Goal: Communication & Community: Ask a question

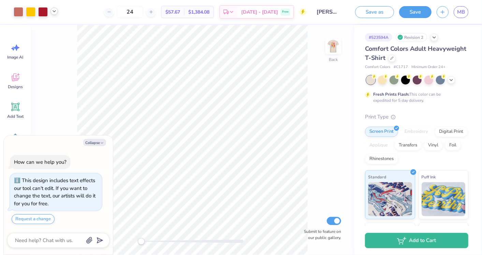
click at [53, 11] on icon at bounding box center [53, 11] width 5 height 5
click at [102, 143] on icon "button" at bounding box center [102, 143] width 4 height 4
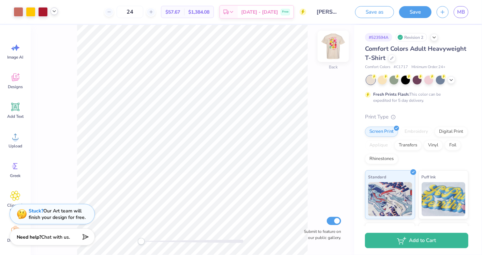
click at [334, 47] on img at bounding box center [333, 46] width 27 height 27
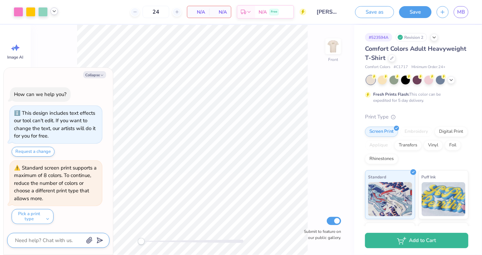
click at [48, 238] on textarea at bounding box center [48, 240] width 69 height 9
type textarea "x"
type textarea "c"
type textarea "x"
type textarea "ca"
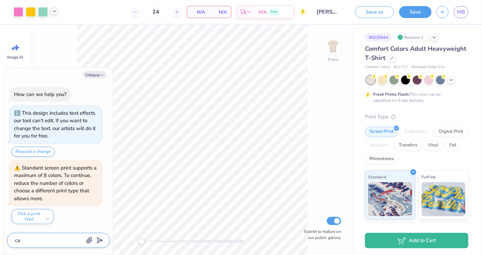
type textarea "x"
type textarea "can"
type textarea "x"
type textarea "can"
type textarea "x"
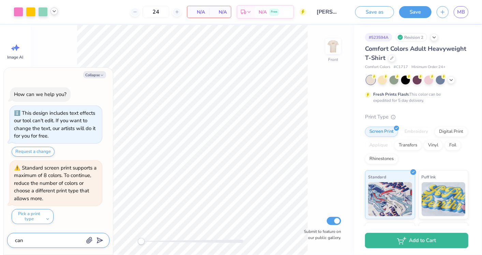
type textarea "can y"
type textarea "x"
type textarea "can yo"
type textarea "x"
type textarea "can you"
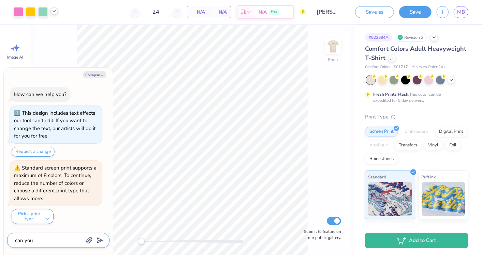
type textarea "x"
type textarea "can you"
type textarea "x"
type textarea "can you c"
type textarea "x"
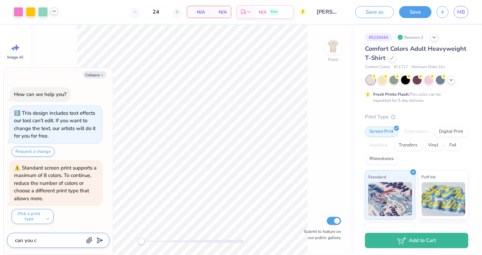
type textarea "can you ch"
type textarea "x"
type textarea "can you cha"
type textarea "x"
type textarea "can you [PERSON_NAME]"
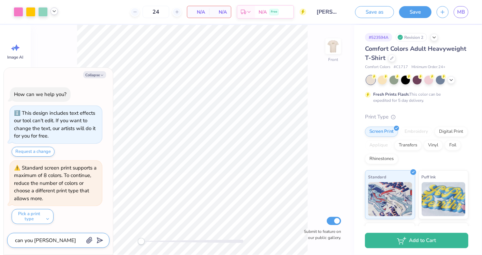
type textarea "x"
type textarea "can you [PERSON_NAME]"
type textarea "x"
type textarea "can you change"
type textarea "x"
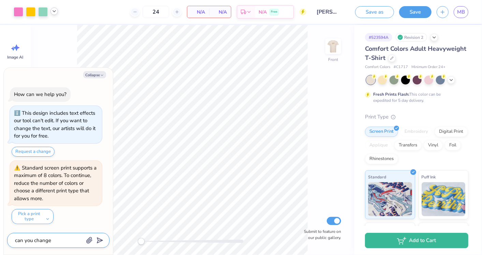
type textarea "can you change"
type textarea "x"
type textarea "can you change t"
type textarea "x"
type textarea "can you change th"
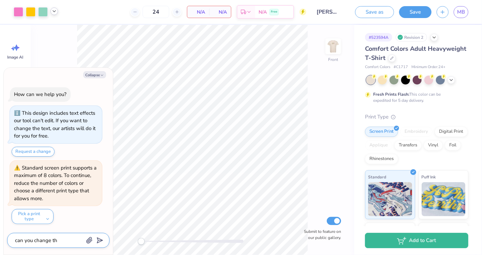
type textarea "x"
type textarea "can you change the"
type textarea "x"
type textarea "can you change the"
type textarea "x"
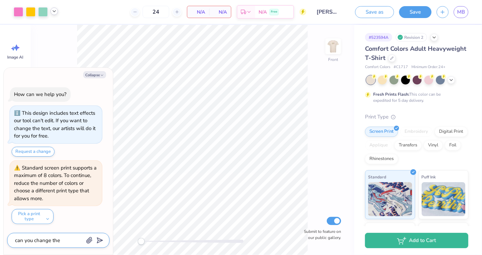
type textarea "can you change the c"
type textarea "x"
type textarea "can you change the co"
type textarea "x"
type textarea "can you change the col"
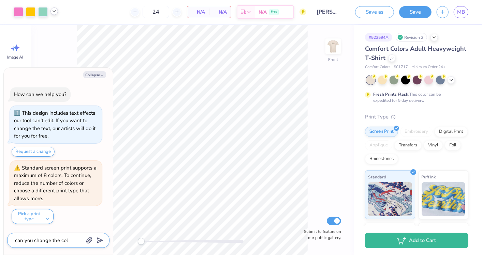
type textarea "x"
type textarea "can you change the colo"
type textarea "x"
type textarea "can you change the colors"
type textarea "x"
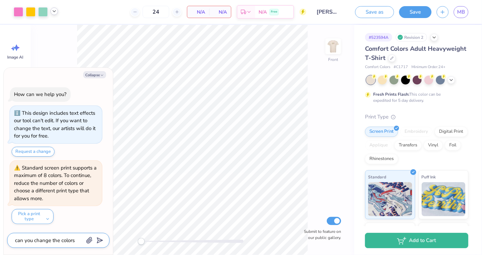
type textarea "can you change the colors"
type textarea "x"
type textarea "can you change the colors s"
type textarea "x"
type textarea "can you change the colors so"
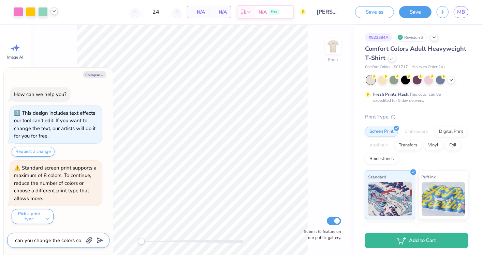
scroll to position [7, 0]
type textarea "x"
type textarea "can you change the colors so"
type textarea "x"
type textarea "can you change the colors so t"
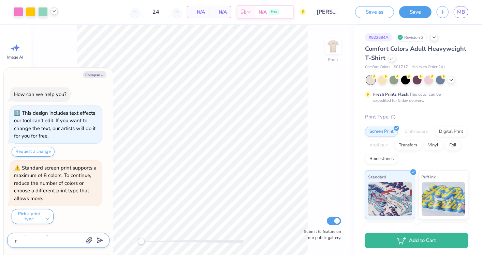
type textarea "x"
type textarea "can you change the colors so th"
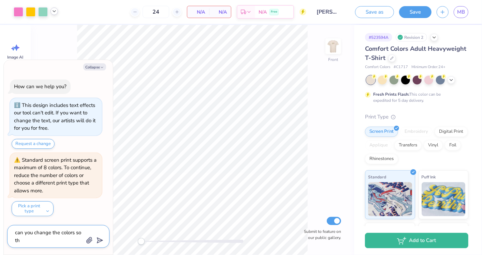
type textarea "x"
type textarea "can you change the colors so tha"
type textarea "x"
type textarea "can you change the colors so that"
type textarea "x"
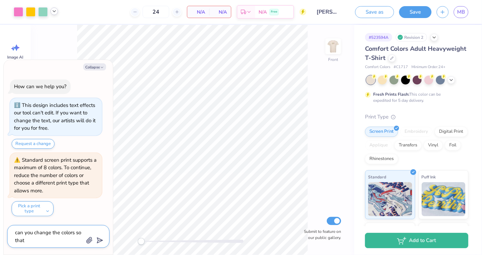
type textarea "can you change the colors so that"
type textarea "x"
type textarea "can you change the colors so that t"
type textarea "x"
type textarea "can you change the colors so that th"
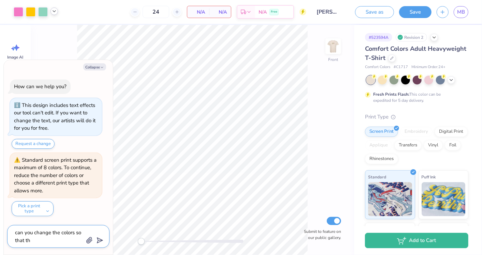
type textarea "x"
type textarea "can you change the colors so that the"
type textarea "x"
type textarea "can you change the colors so that they"
type textarea "x"
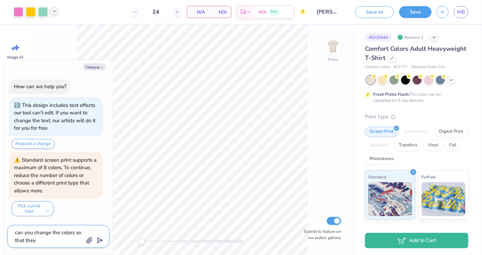
type textarea "can you change the colors so that they"
type textarea "x"
type textarea "can you change the colors so that they a"
type textarea "x"
type textarea "can you change the colors so that they al"
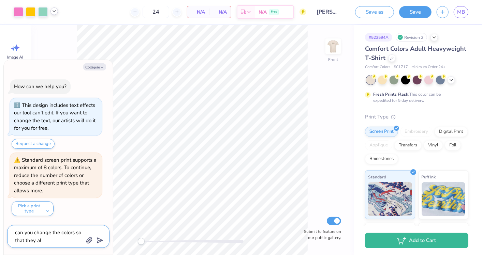
type textarea "x"
type textarea "can you change the colors so that they all"
type textarea "x"
type textarea "can you change the colors so that they all"
type textarea "x"
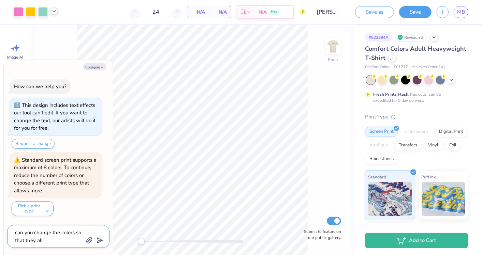
type textarea "can you change the colors so that they all m"
type textarea "x"
type textarea "can you change the colors so that they all ma"
type textarea "x"
type textarea "can you change the colors so that they all mat"
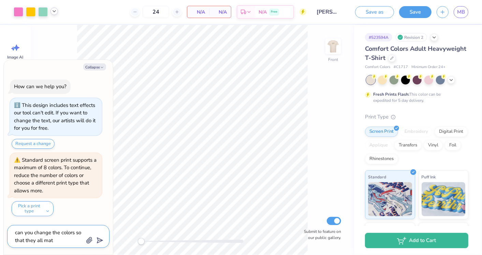
type textarea "x"
type textarea "can you change the colors so that they all matc"
type textarea "x"
type textarea "can you change the colors so that they all match"
type textarea "x"
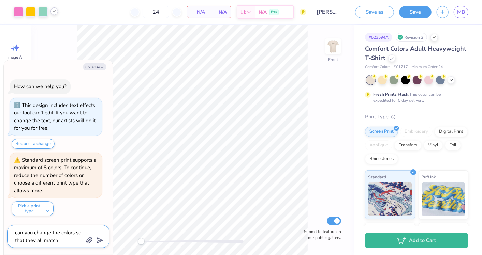
type textarea "can you change the colors so that they all match?"
type textarea "x"
type textarea "can you change the colors so that they all match?"
type textarea "x"
type textarea "can you change the colors so that they all match? t"
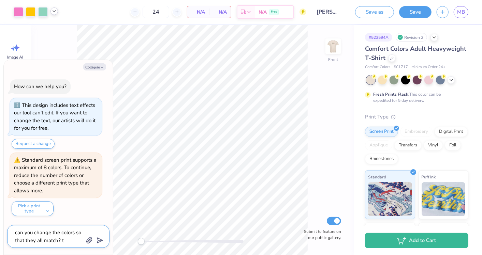
type textarea "x"
type textarea "can you change the colors so that they all match? th"
type textarea "x"
type textarea "can you change the colors so that they all match? the"
type textarea "x"
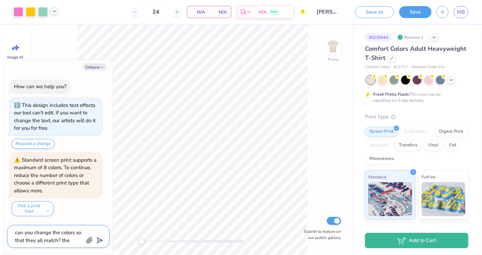
type textarea "can you change the colors so that they all match? the"
type textarea "x"
type textarea "can you change the colors so that they all match? the f"
type textarea "x"
type textarea "can you change the colors so that they all match? the fr"
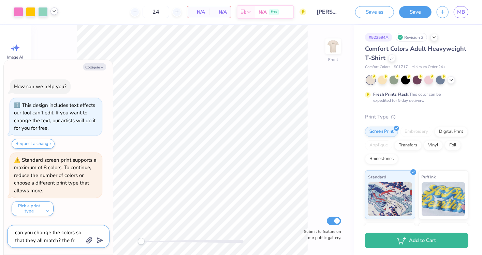
type textarea "x"
type textarea "can you change the colors so that they all match? the fro"
type textarea "x"
type textarea "can you change the colors so that they all match? the fron"
type textarea "x"
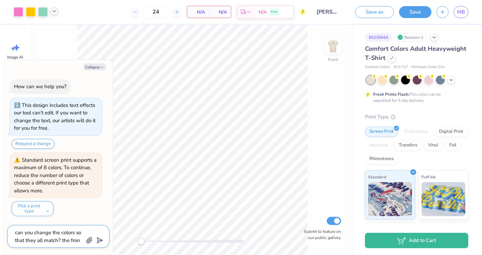
type textarea "can you change the colors so that they all match? the front"
type textarea "x"
type textarea "can you change the colors so that they all match? the front"
type textarea "x"
type textarea "can you change the colors so that they all match? the front a"
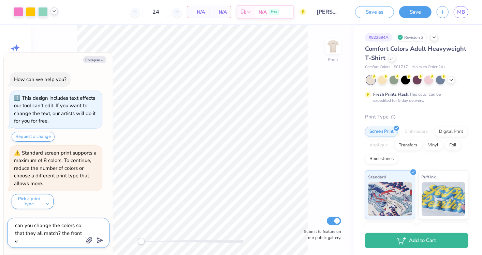
type textarea "x"
type textarea "can you change the colors so that they all match? the front an"
type textarea "x"
type textarea "can you change the colors so that they all match? the front and"
type textarea "x"
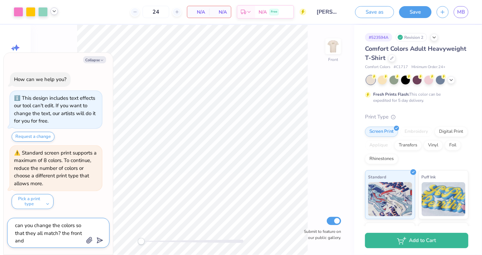
type textarea "can you change the colors so that they all match? the front and"
type textarea "x"
type textarea "can you change the colors so that they all match? the front and t"
type textarea "x"
type textarea "can you change the colors so that they all match? the front and th"
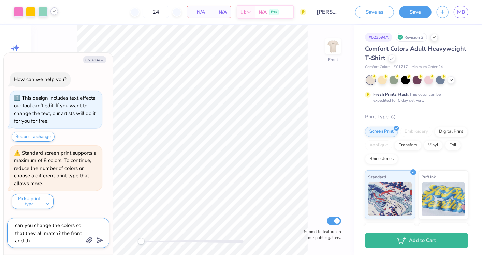
type textarea "x"
type textarea "can you change the colors so that they all match? the front and the"
type textarea "x"
type textarea "can you change the colors so that they all match? the front and the"
type textarea "x"
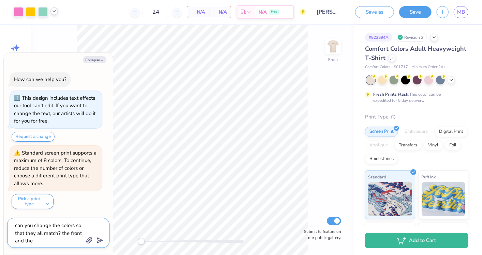
type textarea "can you change the colors so that they all match? the front and the b"
type textarea "x"
type textarea "can you change the colors so that they all match? the front and the ba"
type textarea "x"
type textarea "can you change the colors so that they all match? the front and the bac"
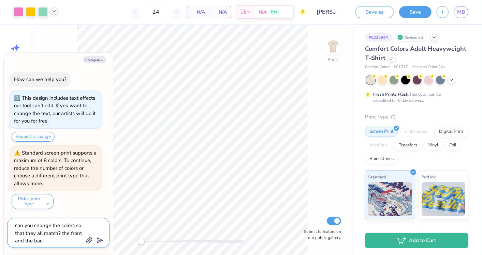
type textarea "x"
type textarea "can you change the colors so that they all match? the front and the back"
type textarea "x"
type textarea "can you change the colors so that they all match? the front and the back h"
type textarea "x"
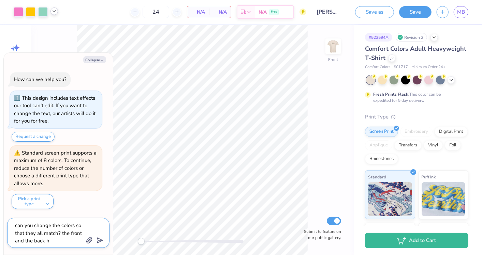
type textarea "can you change the colors so that they all match? the front and the back ha"
type textarea "x"
type textarea "can you change the colors so that they all match? the front and the back hav"
type textarea "x"
type textarea "can you change the colors so that they all match? the front and the back have"
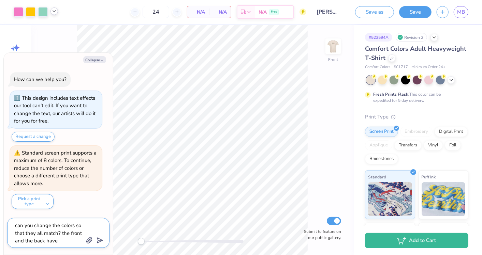
type textarea "x"
type textarea "can you change the colors so that they all match? the front and the back have"
type textarea "x"
type textarea "can you change the colors so that they all match? the front and the back have v"
type textarea "x"
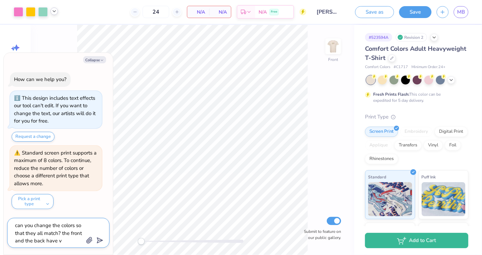
type textarea "can you change the colors so that they all match? the front and the back have ve"
type textarea "x"
type textarea "can you change the colors so that they all match? the front and the back have v…"
type textarea "x"
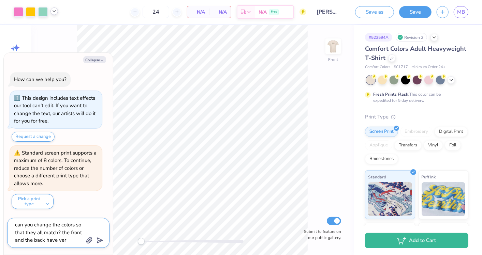
type textarea "can you change the colors so that they all match? the front and the back have v…"
type textarea "x"
type textarea "can you change the colors so that they all match? the front and the back have v…"
type textarea "x"
type textarea "can you change the colors so that they all match? the front and the back have v…"
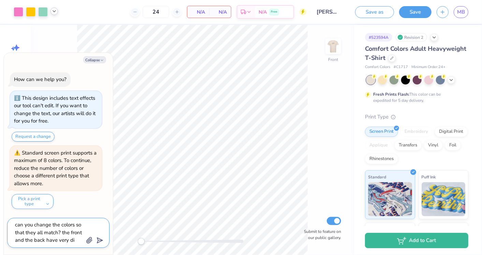
type textarea "x"
type textarea "can you change the colors so that they all match? the front and the back have v…"
type textarea "x"
type textarea "can you change the colors so that they all match? the front and the back have v…"
type textarea "x"
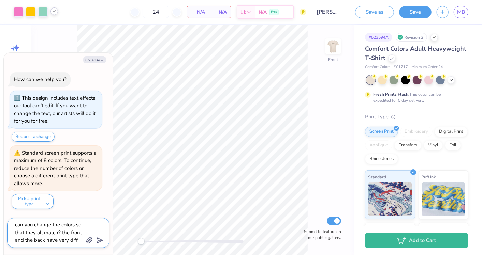
type textarea "can you change the colors so that they all match? the front and the back have v…"
type textarea "x"
type textarea "can you change the colors so that they all match? the front and the back have v…"
type textarea "x"
type textarea "can you change the colors so that they all match? the front and the back have v…"
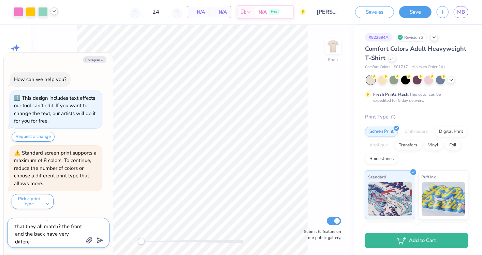
type textarea "x"
type textarea "can you change the colors so that they all match? the front and the back have v…"
type textarea "x"
type textarea "can you change the colors so that they all match? the front and the back have v…"
type textarea "x"
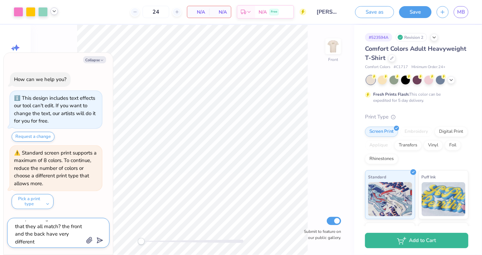
type textarea "can you change the colors so that they all match? the front and the back have v…"
type textarea "x"
type textarea "can you change the colors so that they all match? the front and the back have v…"
type textarea "x"
type textarea "can you change the colors so that they all match? the front and the back have v…"
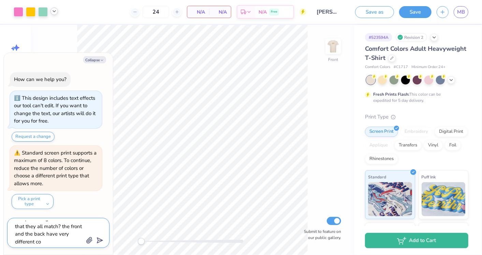
type textarea "x"
type textarea "can you change the colors so that they all match? the front and the back have v…"
type textarea "x"
type textarea "can you change the colors so that they all match? the front and the back have v…"
type textarea "x"
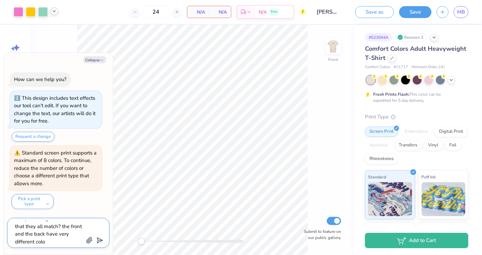
type textarea "can you change the colors so that they all match? the front and the back have v…"
type textarea "x"
type textarea "can you change the colors so that they all match? the front and the back have v…"
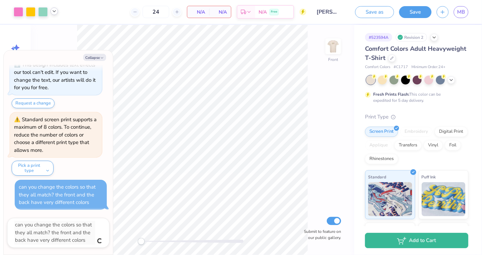
type textarea "x"
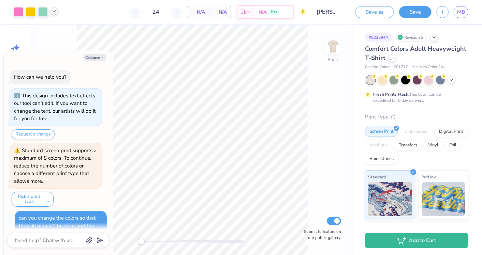
scroll to position [16, 0]
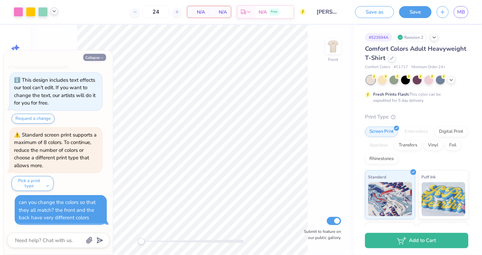
click at [95, 57] on button "Collapse" at bounding box center [94, 57] width 23 height 7
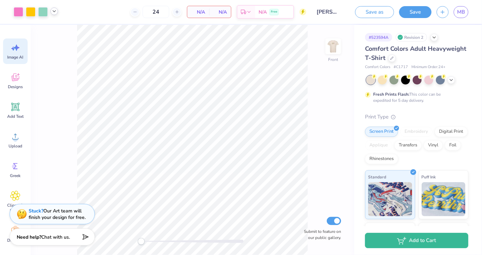
click at [18, 48] on icon at bounding box center [17, 48] width 6 height 6
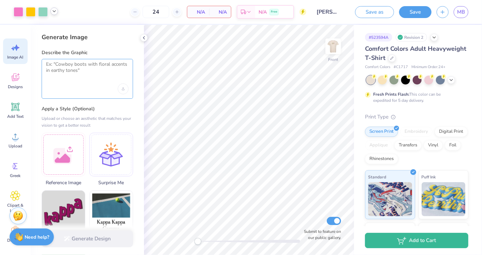
click at [92, 70] on textarea at bounding box center [87, 69] width 83 height 17
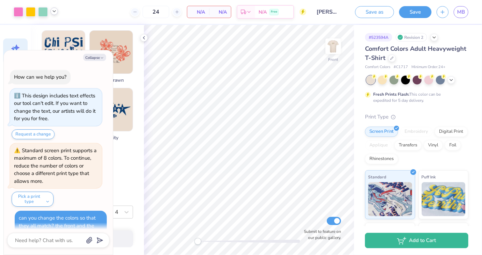
scroll to position [48, 0]
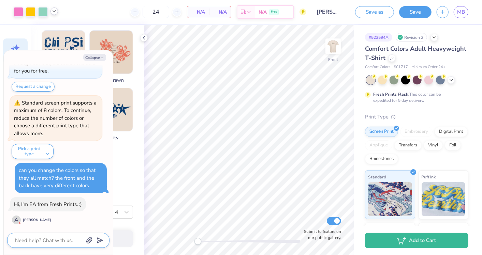
click at [42, 240] on textarea at bounding box center [48, 240] width 69 height 9
type textarea "x"
type textarea "h"
type textarea "x"
type textarea "hi"
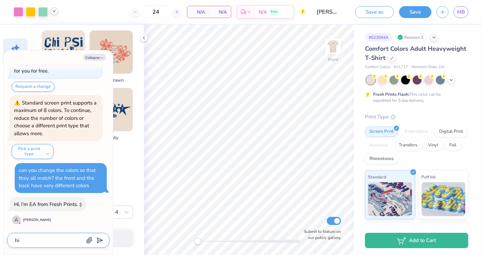
type textarea "x"
type textarea "hi\"
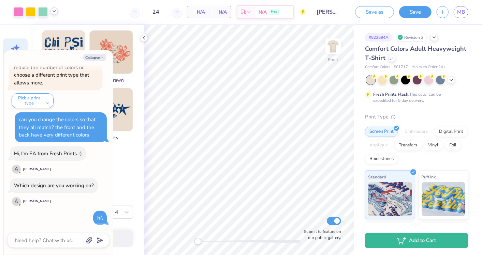
scroll to position [0, 0]
click at [39, 242] on textarea at bounding box center [48, 240] width 69 height 9
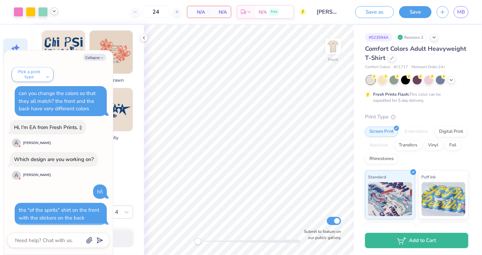
scroll to position [125, 0]
click at [49, 197] on div "How can we help you? This design includes text effects our tool can't edit. If …" at bounding box center [58, 85] width 102 height 291
click at [102, 56] on icon "button" at bounding box center [102, 58] width 4 height 4
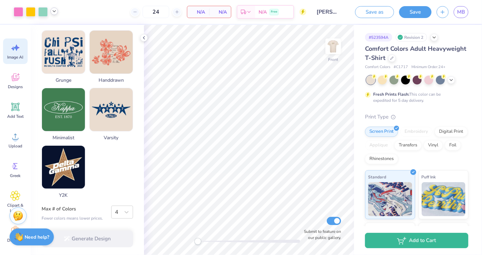
click at [143, 42] on div "Generate Image Describe the Graphic Apply a Style (Optional) Upload or choose a…" at bounding box center [87, 140] width 113 height 231
click at [144, 38] on icon at bounding box center [143, 37] width 5 height 5
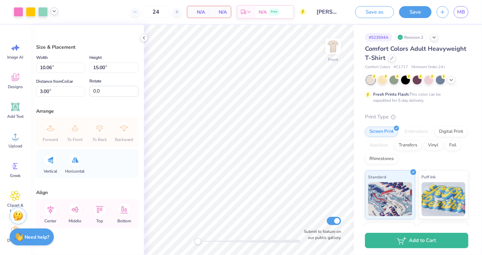
click at [53, 10] on icon at bounding box center [53, 11] width 5 height 5
click at [78, 25] on div at bounding box center [80, 29] width 10 height 10
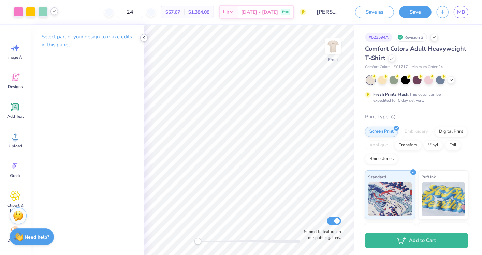
click at [145, 36] on icon at bounding box center [143, 37] width 5 height 5
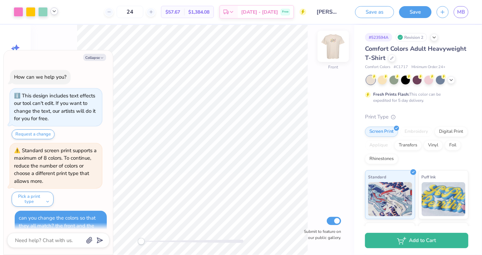
scroll to position [165, 0]
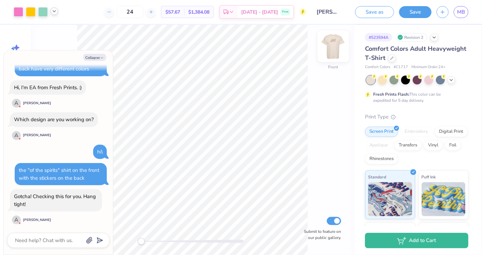
click at [336, 45] on img at bounding box center [333, 46] width 27 height 27
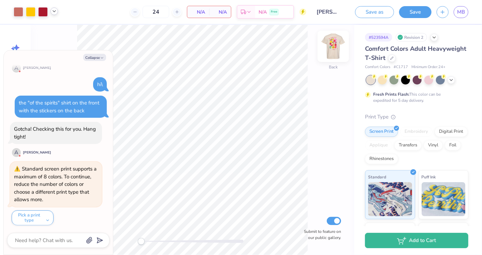
click at [332, 43] on img at bounding box center [333, 46] width 27 height 27
click at [96, 57] on button "Collapse" at bounding box center [94, 57] width 23 height 7
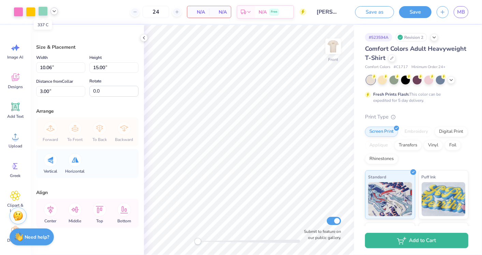
click at [40, 11] on div at bounding box center [43, 11] width 10 height 10
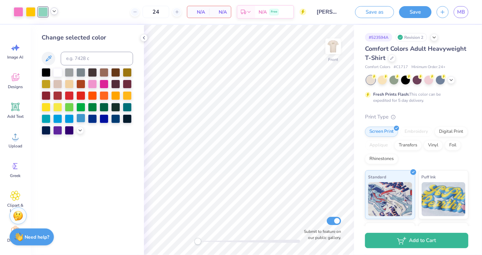
click at [83, 114] on div at bounding box center [80, 118] width 9 height 9
click at [52, 11] on icon at bounding box center [53, 11] width 5 height 5
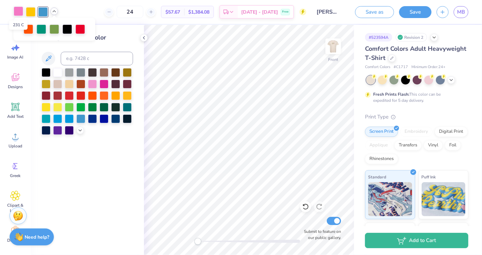
click at [17, 11] on div at bounding box center [19, 11] width 10 height 10
click at [80, 31] on div at bounding box center [80, 29] width 10 height 10
click at [79, 26] on div at bounding box center [80, 30] width 10 height 10
click at [55, 12] on polyline at bounding box center [54, 11] width 3 height 1
click at [81, 29] on div at bounding box center [80, 30] width 10 height 10
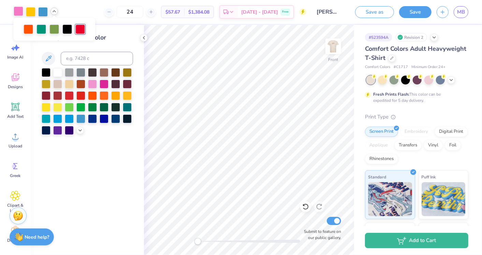
click at [14, 7] on div at bounding box center [19, 11] width 10 height 10
click at [16, 9] on div at bounding box center [19, 12] width 10 height 10
click at [70, 95] on div at bounding box center [69, 95] width 9 height 9
click at [54, 10] on icon at bounding box center [53, 11] width 5 height 5
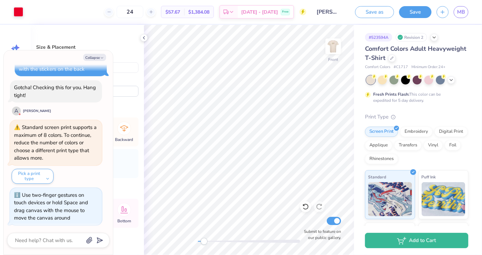
scroll to position [273, 0]
click at [144, 35] on icon at bounding box center [143, 37] width 5 height 5
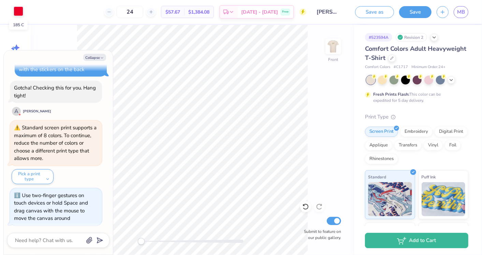
click at [23, 14] on div at bounding box center [19, 11] width 10 height 10
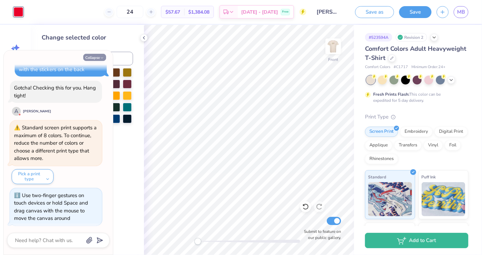
click at [97, 55] on button "Collapse" at bounding box center [94, 57] width 23 height 7
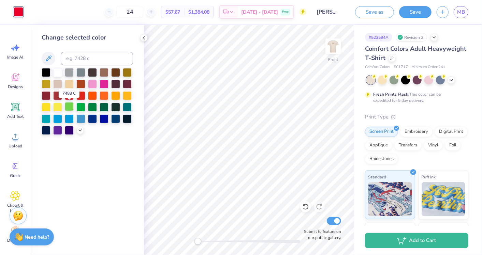
click at [70, 103] on div at bounding box center [69, 106] width 9 height 9
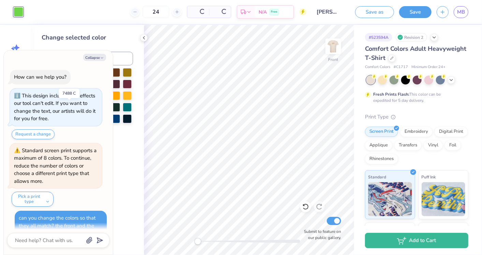
scroll to position [341, 0]
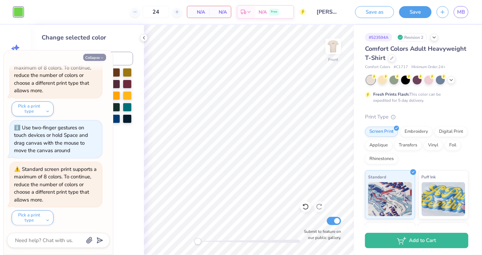
click at [103, 57] on icon "button" at bounding box center [102, 58] width 4 height 4
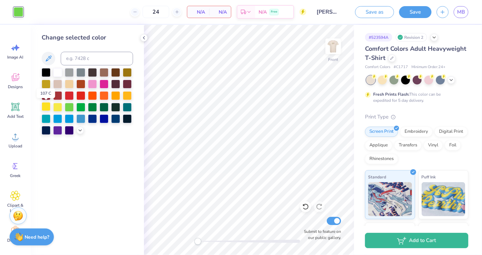
click at [47, 108] on div at bounding box center [46, 106] width 9 height 9
click at [146, 38] on icon at bounding box center [143, 37] width 5 height 5
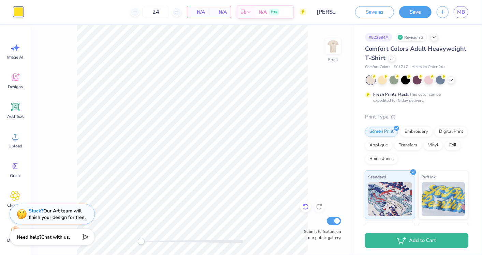
click at [308, 211] on div at bounding box center [305, 207] width 11 height 11
click at [307, 206] on icon at bounding box center [305, 207] width 7 height 7
click at [309, 207] on icon at bounding box center [305, 207] width 7 height 7
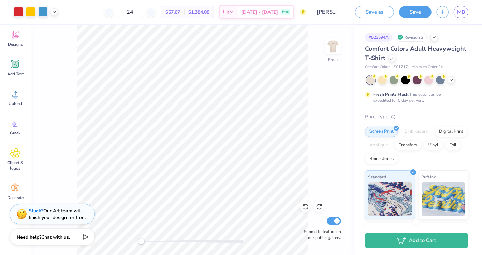
scroll to position [0, 0]
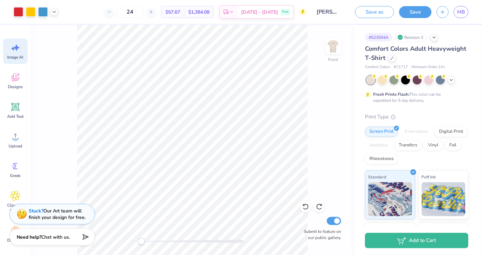
click at [19, 49] on icon at bounding box center [15, 48] width 10 height 10
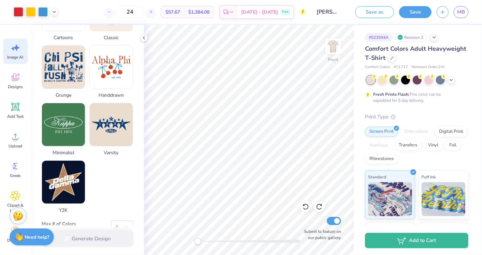
scroll to position [333, 0]
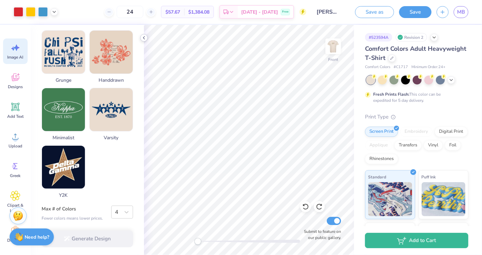
click at [143, 37] on polyline at bounding box center [143, 37] width 1 height 3
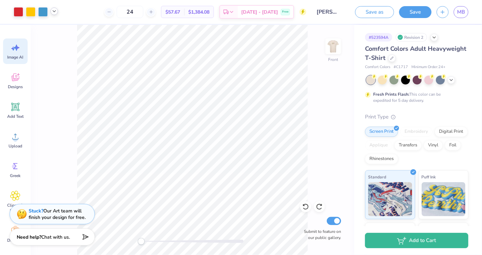
click at [54, 12] on polyline at bounding box center [54, 11] width 3 height 1
click at [26, 32] on div at bounding box center [29, 29] width 10 height 10
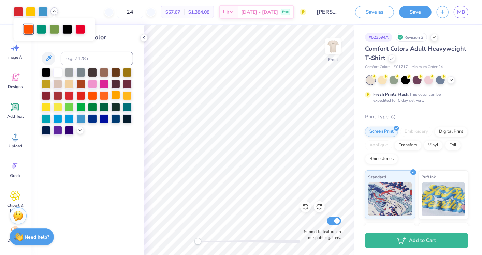
click at [117, 94] on div at bounding box center [115, 95] width 9 height 9
click at [76, 28] on div at bounding box center [80, 29] width 10 height 10
click at [93, 84] on div at bounding box center [92, 83] width 9 height 9
click at [341, 49] on img at bounding box center [333, 46] width 27 height 27
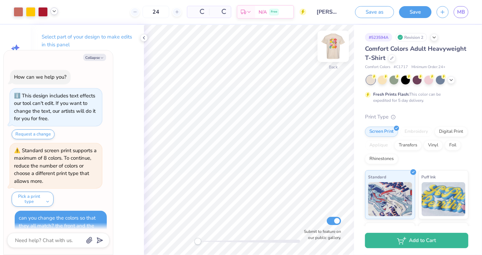
scroll to position [409, 0]
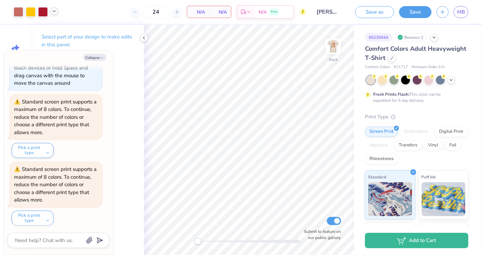
click at [52, 10] on icon at bounding box center [53, 11] width 5 height 5
click at [26, 29] on div at bounding box center [29, 29] width 10 height 10
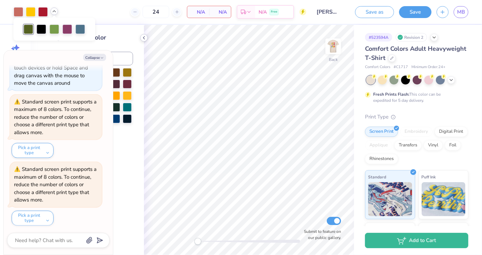
click at [143, 38] on polyline at bounding box center [143, 37] width 1 height 3
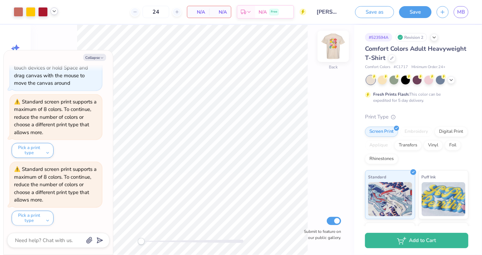
click at [336, 46] on img at bounding box center [333, 46] width 27 height 27
click at [54, 17] on div "Art colors" at bounding box center [29, 12] width 58 height 24
click at [58, 10] on div "Art colors 24 N/A Per Item N/A Total Est. Delivery N/A Free Design Title [PERSO…" at bounding box center [241, 12] width 482 height 24
click at [100, 57] on icon "button" at bounding box center [102, 58] width 4 height 4
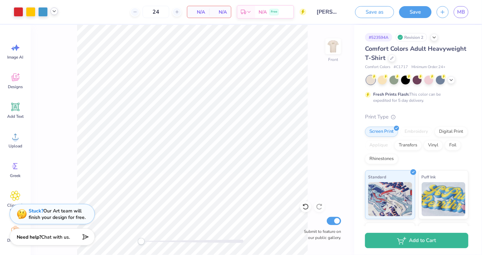
click at [57, 12] on icon at bounding box center [53, 11] width 5 height 5
click at [81, 29] on div at bounding box center [80, 29] width 10 height 10
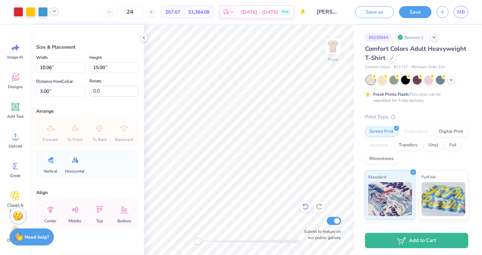
click at [308, 205] on icon at bounding box center [305, 207] width 6 height 6
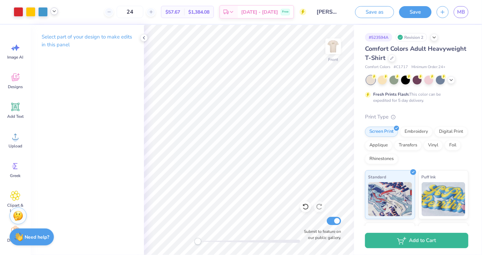
click at [51, 13] on icon at bounding box center [53, 11] width 5 height 5
click at [82, 28] on div at bounding box center [80, 29] width 10 height 10
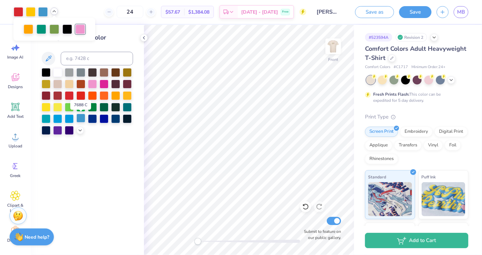
click at [81, 116] on div at bounding box center [80, 118] width 9 height 9
click at [304, 207] on icon at bounding box center [305, 207] width 7 height 7
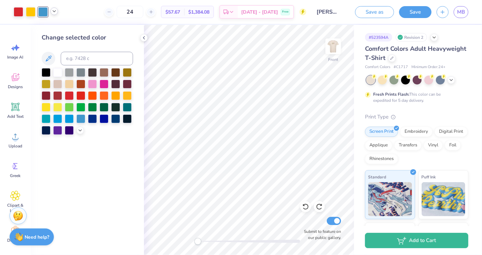
click at [52, 11] on icon at bounding box center [53, 11] width 5 height 5
click at [66, 27] on div at bounding box center [67, 29] width 10 height 10
click at [91, 118] on div at bounding box center [92, 118] width 9 height 9
click at [42, 29] on div at bounding box center [41, 29] width 10 height 10
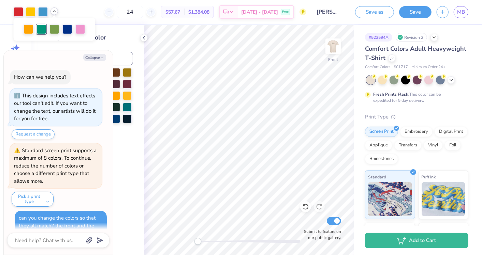
scroll to position [480, 0]
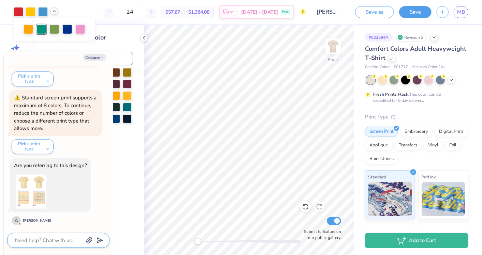
click at [56, 240] on textarea at bounding box center [48, 240] width 69 height 9
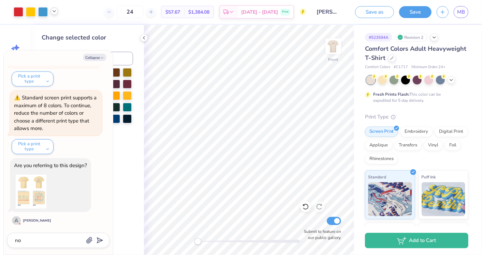
click at [57, 235] on div "no" at bounding box center [58, 240] width 102 height 15
click at [99, 240] on icon "submit" at bounding box center [99, 241] width 10 height 10
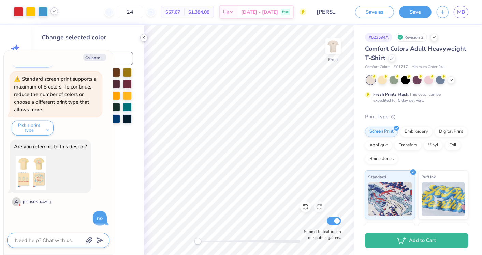
click at [143, 35] on icon at bounding box center [143, 37] width 5 height 5
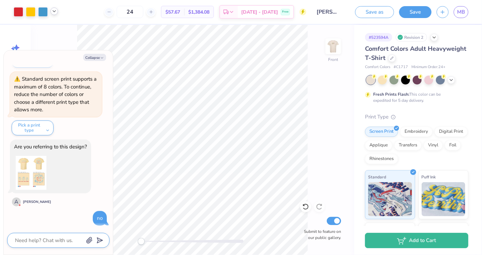
scroll to position [497, 0]
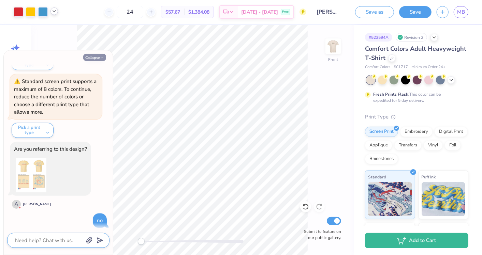
click at [93, 57] on button "Collapse" at bounding box center [94, 57] width 23 height 7
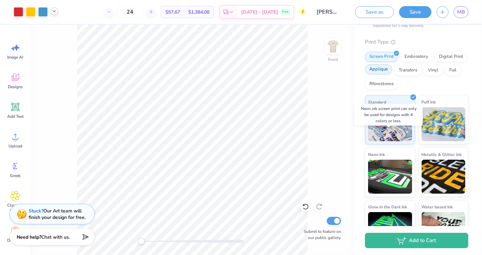
scroll to position [0, 0]
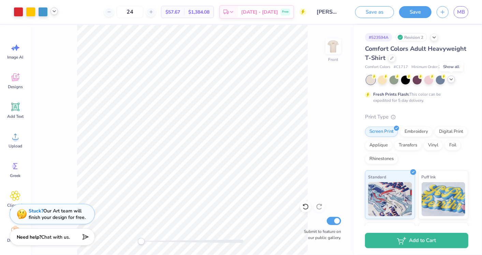
click at [453, 79] on polyline at bounding box center [451, 79] width 3 height 1
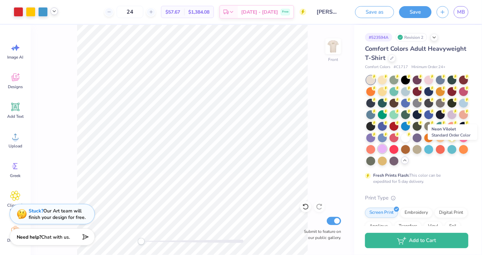
click at [387, 147] on div at bounding box center [382, 149] width 9 height 9
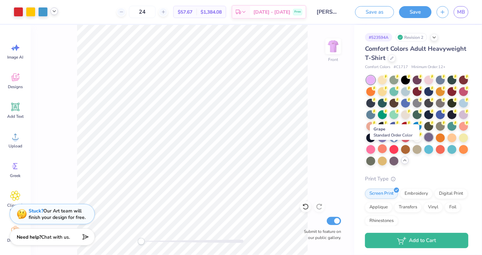
click at [424, 142] on div at bounding box center [428, 137] width 9 height 9
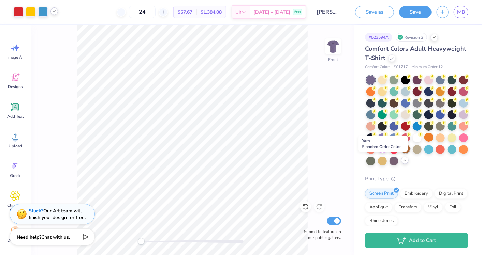
click at [401, 153] on div at bounding box center [405, 149] width 9 height 9
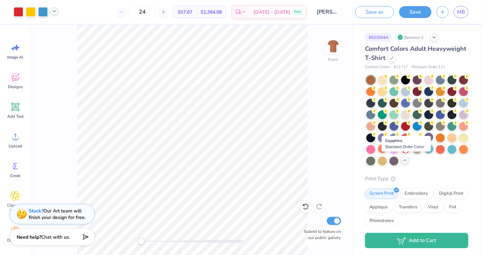
click at [424, 153] on div at bounding box center [428, 149] width 9 height 9
click at [436, 153] on div at bounding box center [440, 149] width 9 height 9
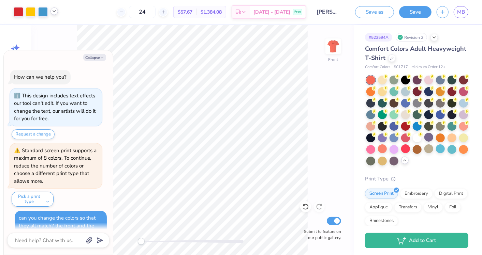
scroll to position [571, 0]
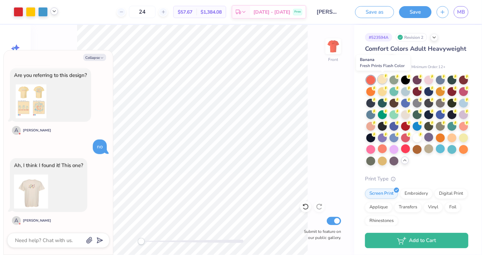
click at [380, 79] on div at bounding box center [382, 79] width 9 height 9
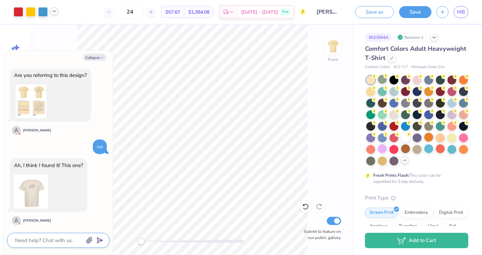
click at [44, 242] on textarea at bounding box center [48, 240] width 69 height 9
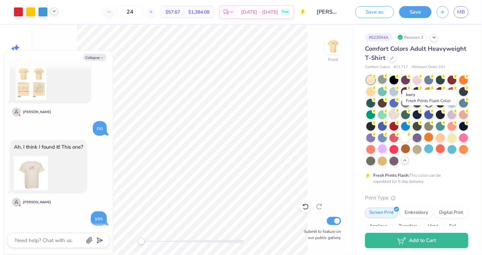
click at [398, 114] on div at bounding box center [393, 114] width 9 height 9
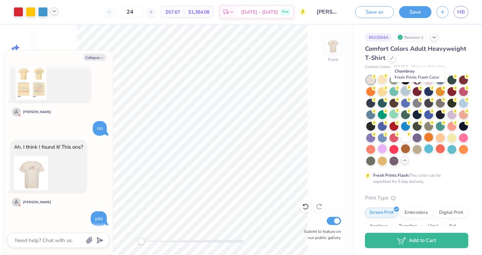
click at [410, 89] on div at bounding box center [405, 91] width 9 height 9
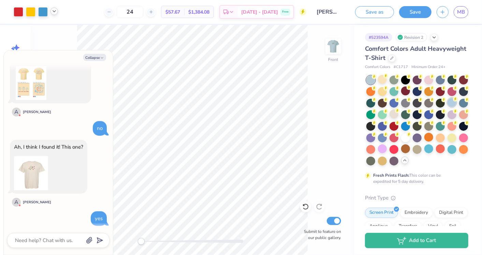
click at [447, 107] on div at bounding box center [451, 102] width 9 height 9
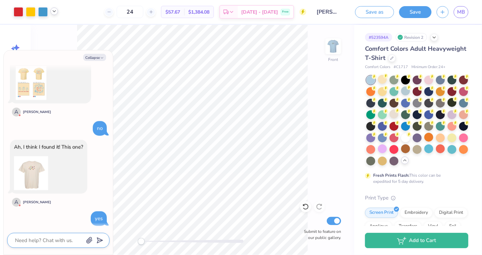
click at [53, 243] on textarea at bounding box center [48, 240] width 69 height 9
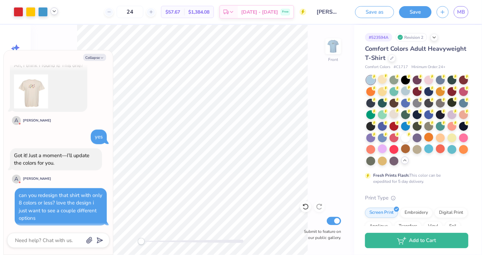
scroll to position [719, 0]
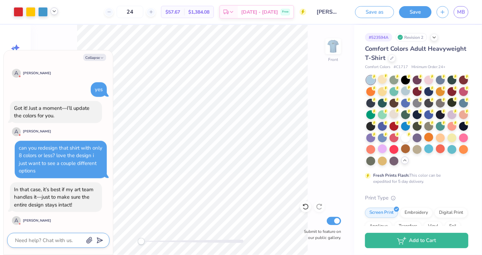
click at [30, 243] on textarea at bounding box center [48, 240] width 69 height 9
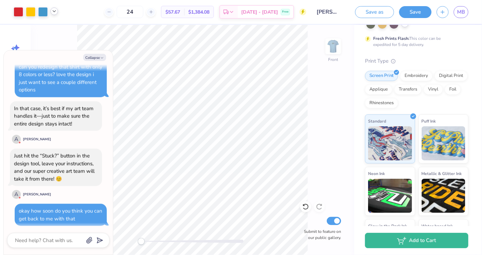
scroll to position [191, 0]
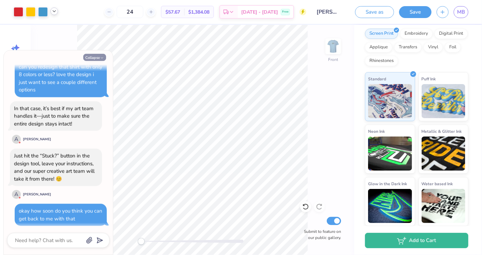
click at [94, 61] on button "Collapse" at bounding box center [94, 57] width 23 height 7
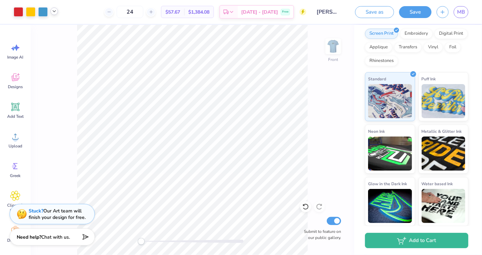
scroll to position [43, 0]
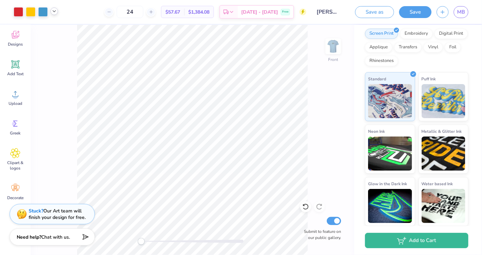
click at [308, 136] on div "Front Submit to feature on our public gallery." at bounding box center [192, 140] width 323 height 231
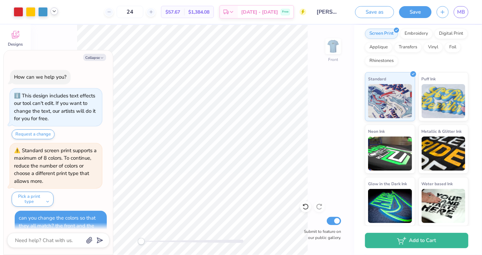
scroll to position [863, 0]
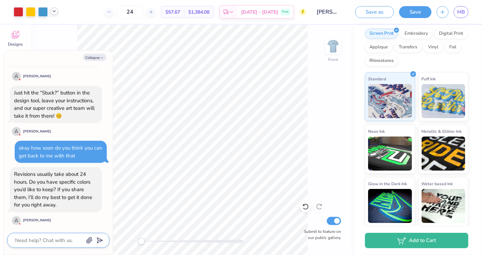
click at [66, 237] on textarea at bounding box center [48, 240] width 69 height 9
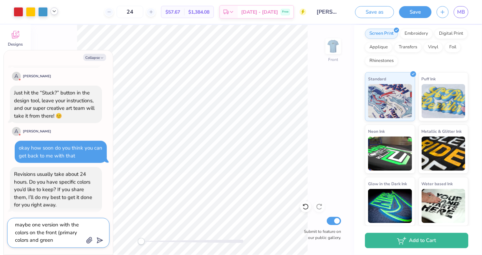
scroll to position [1, 0]
click at [332, 48] on img at bounding box center [333, 46] width 27 height 27
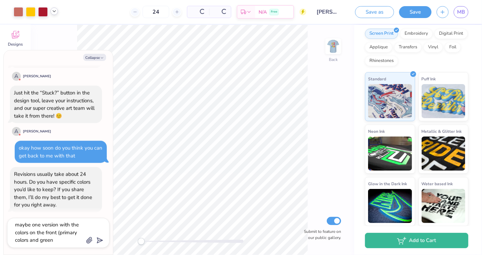
scroll to position [946, 0]
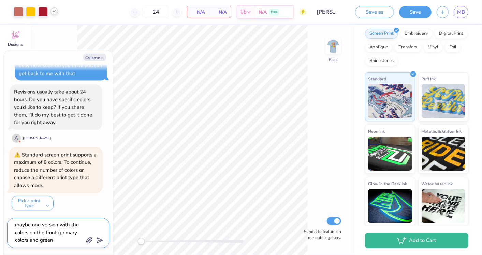
click at [75, 242] on textarea "maybe one version with the colors on the front (primary colors and green" at bounding box center [48, 233] width 69 height 24
click at [73, 241] on textarea "maybe one version with the colors on the front (primary colors and green) and t…" at bounding box center [48, 233] width 69 height 24
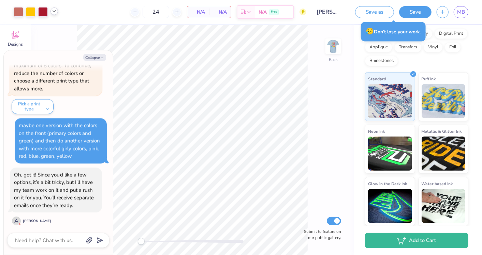
scroll to position [1145, 0]
